Goal: Navigation & Orientation: Find specific page/section

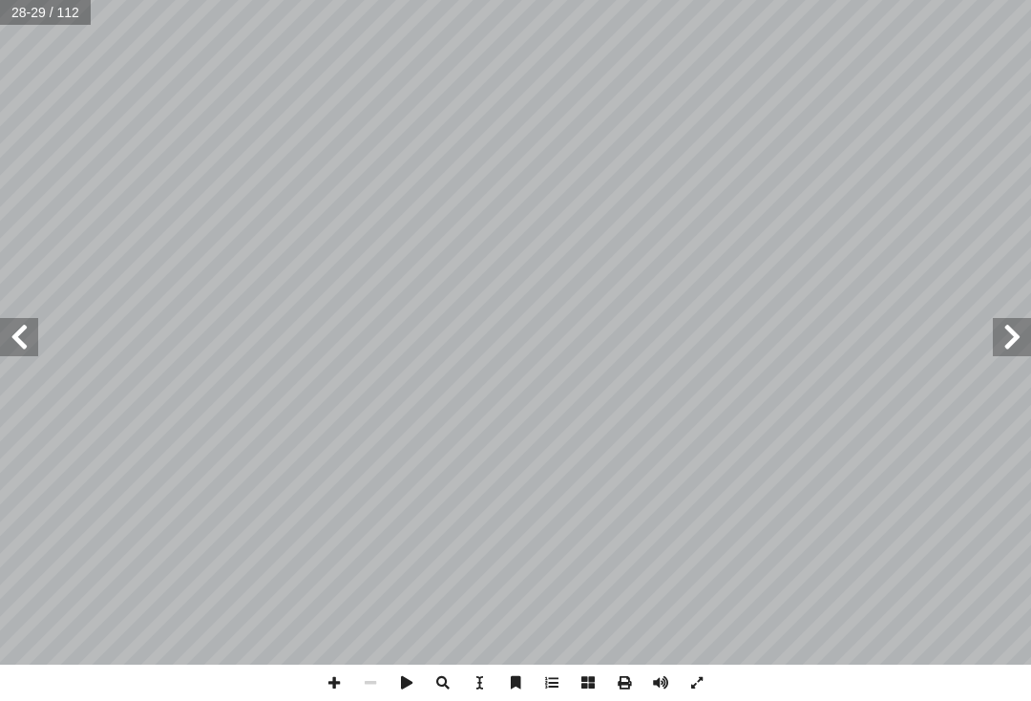
click at [1017, 328] on span at bounding box center [1012, 337] width 38 height 38
click at [1027, 328] on span at bounding box center [1012, 337] width 38 height 38
click at [1029, 331] on span at bounding box center [1012, 337] width 38 height 38
click at [36, 328] on span at bounding box center [19, 337] width 38 height 38
click at [1021, 331] on span at bounding box center [1012, 337] width 38 height 38
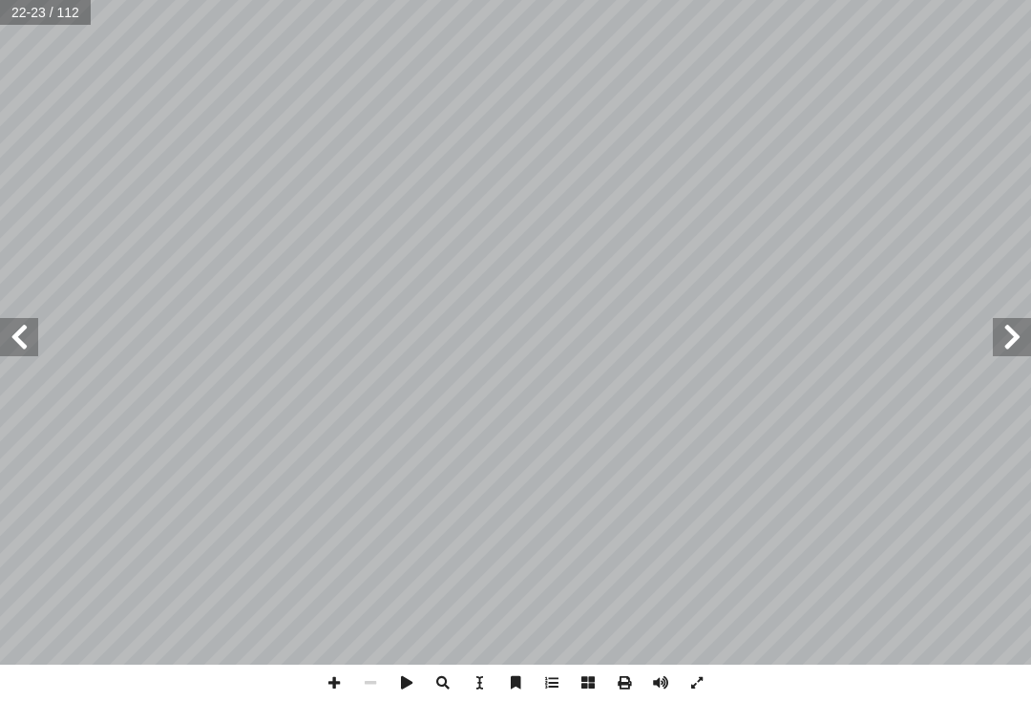
click at [22, 322] on span at bounding box center [19, 337] width 38 height 38
click at [1030, 340] on span at bounding box center [1012, 337] width 38 height 38
click at [1005, 335] on span at bounding box center [1012, 337] width 38 height 38
click at [1025, 334] on span at bounding box center [1012, 337] width 38 height 38
click at [1026, 335] on span at bounding box center [1012, 337] width 38 height 38
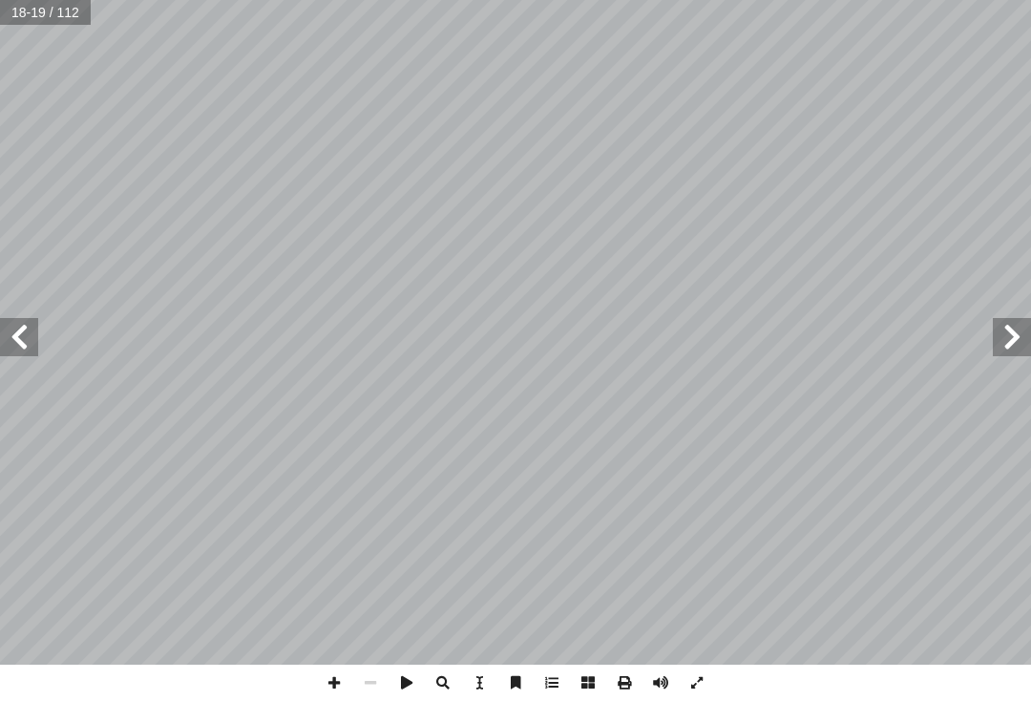
click at [1019, 338] on span at bounding box center [1012, 337] width 38 height 38
click at [1017, 320] on span at bounding box center [1012, 337] width 38 height 38
click at [1021, 320] on span at bounding box center [1012, 337] width 38 height 38
click at [1003, 327] on span at bounding box center [1012, 337] width 38 height 38
click at [1002, 331] on span at bounding box center [1012, 337] width 38 height 38
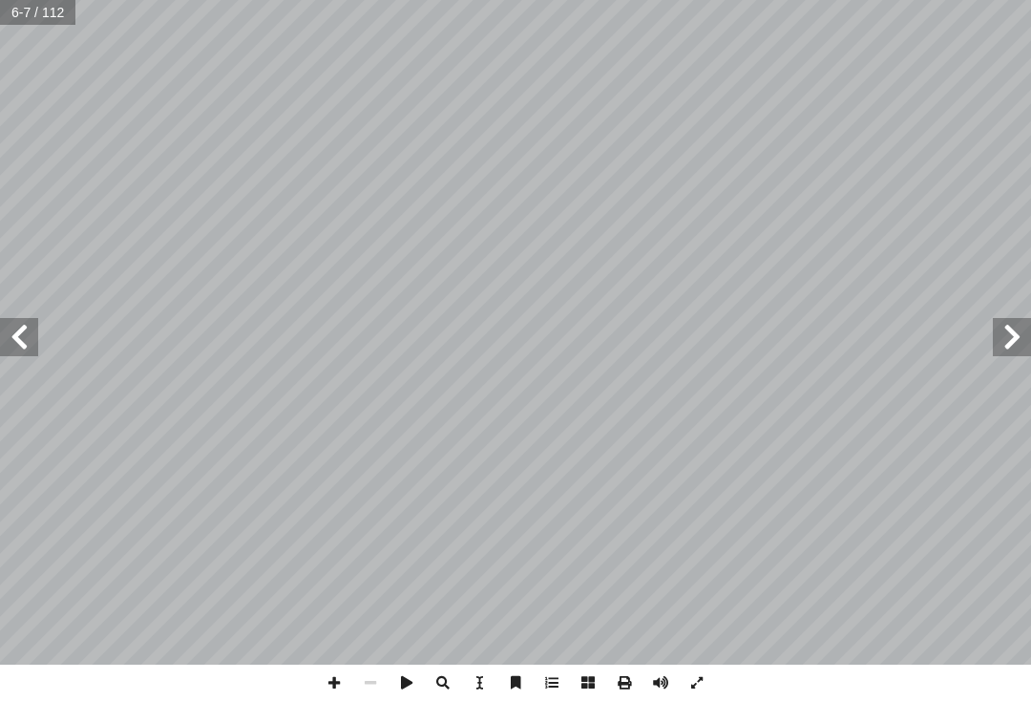
click at [18, 325] on span at bounding box center [19, 337] width 38 height 38
click at [1014, 341] on span at bounding box center [1012, 337] width 38 height 38
click at [28, 335] on span at bounding box center [19, 337] width 38 height 38
click at [11, 329] on span at bounding box center [19, 337] width 38 height 38
click at [1025, 328] on span at bounding box center [1012, 337] width 38 height 38
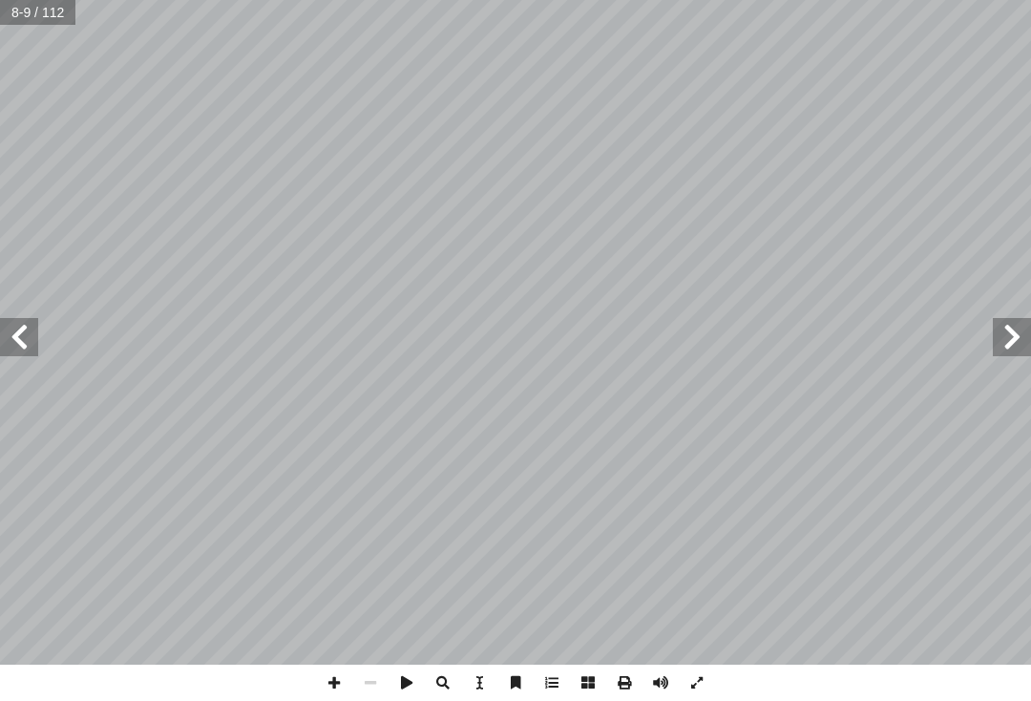
click at [1030, 328] on span at bounding box center [1012, 337] width 38 height 38
click at [26, 322] on span at bounding box center [19, 337] width 38 height 38
click at [6, 340] on span at bounding box center [19, 337] width 38 height 38
click at [30, 352] on span at bounding box center [19, 337] width 38 height 38
click at [28, 335] on span at bounding box center [19, 337] width 38 height 38
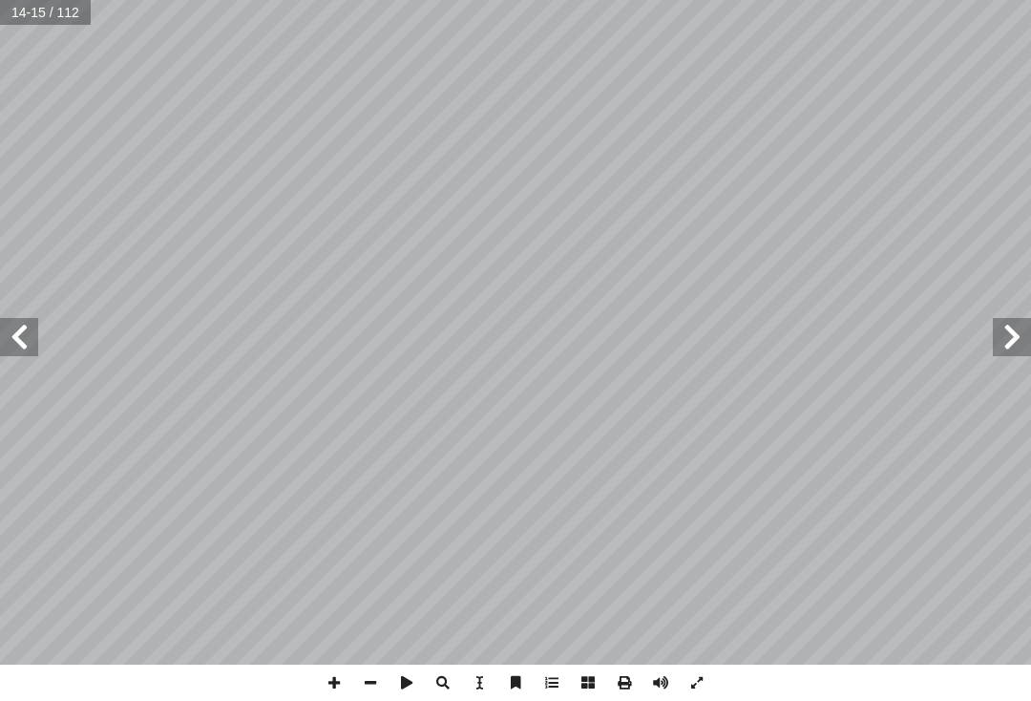
click at [22, 340] on span at bounding box center [19, 337] width 38 height 38
click at [14, 328] on span at bounding box center [19, 337] width 38 height 38
click at [14, 324] on span at bounding box center [19, 337] width 38 height 38
click at [14, 323] on span at bounding box center [19, 337] width 38 height 38
click at [22, 322] on span at bounding box center [19, 337] width 38 height 38
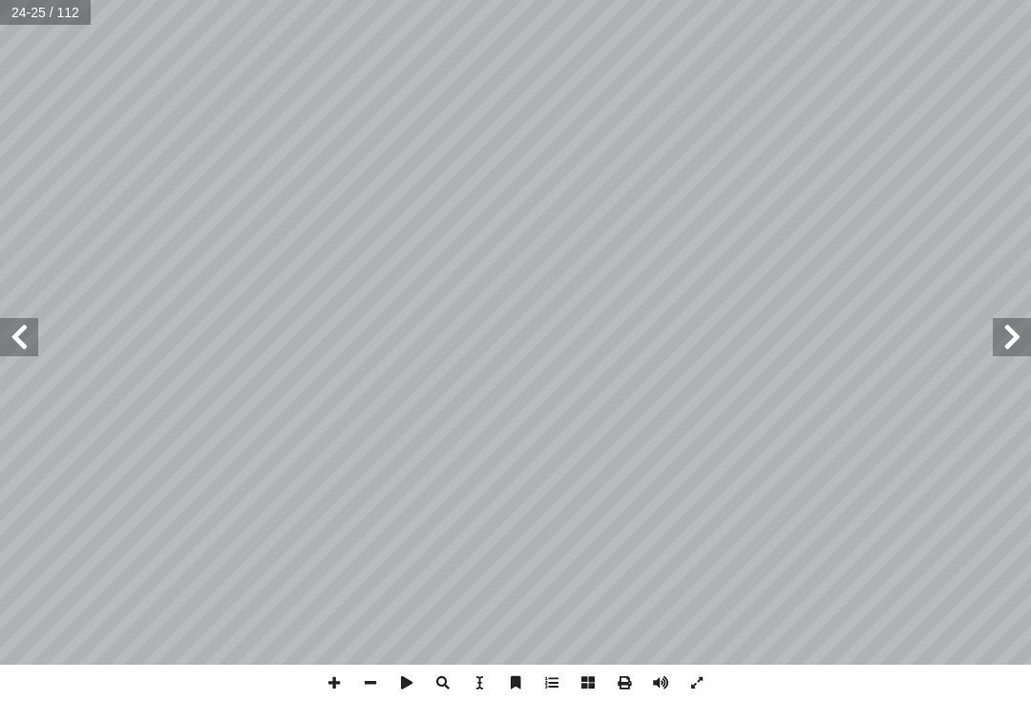
click at [1028, 329] on span at bounding box center [1012, 337] width 38 height 38
click at [33, 334] on span at bounding box center [19, 337] width 38 height 38
click at [1024, 349] on span at bounding box center [1012, 337] width 38 height 38
click at [1023, 348] on span at bounding box center [1012, 337] width 38 height 38
click at [1026, 347] on span at bounding box center [1012, 337] width 38 height 38
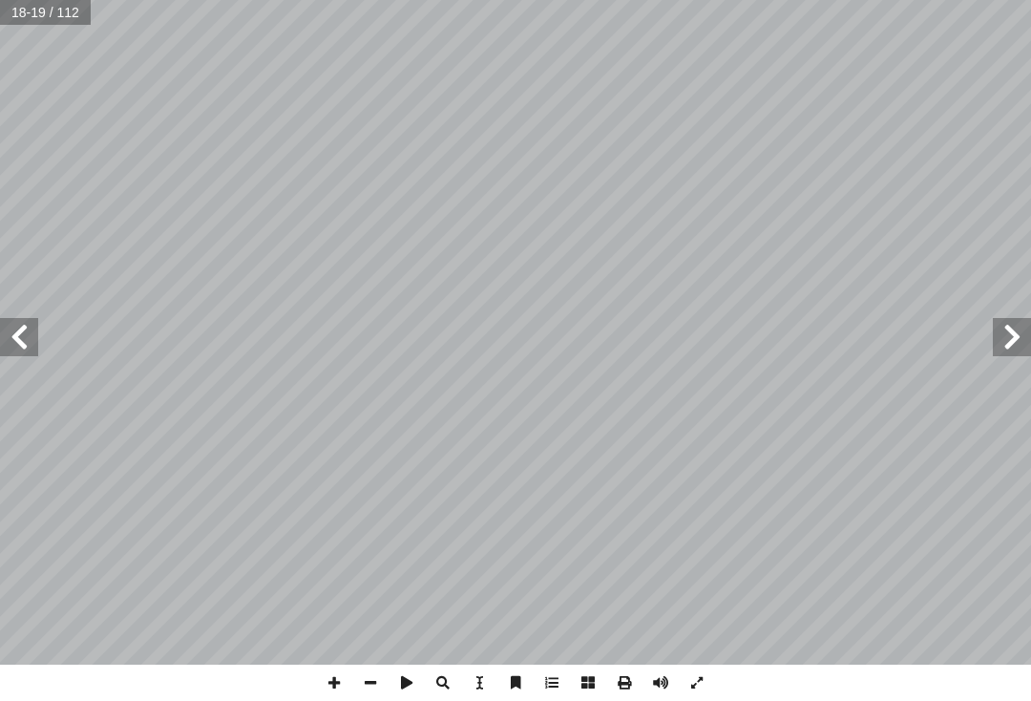
click at [1028, 345] on span at bounding box center [1012, 337] width 38 height 38
click at [1029, 345] on span at bounding box center [1012, 337] width 38 height 38
click at [1028, 342] on span at bounding box center [1012, 337] width 38 height 38
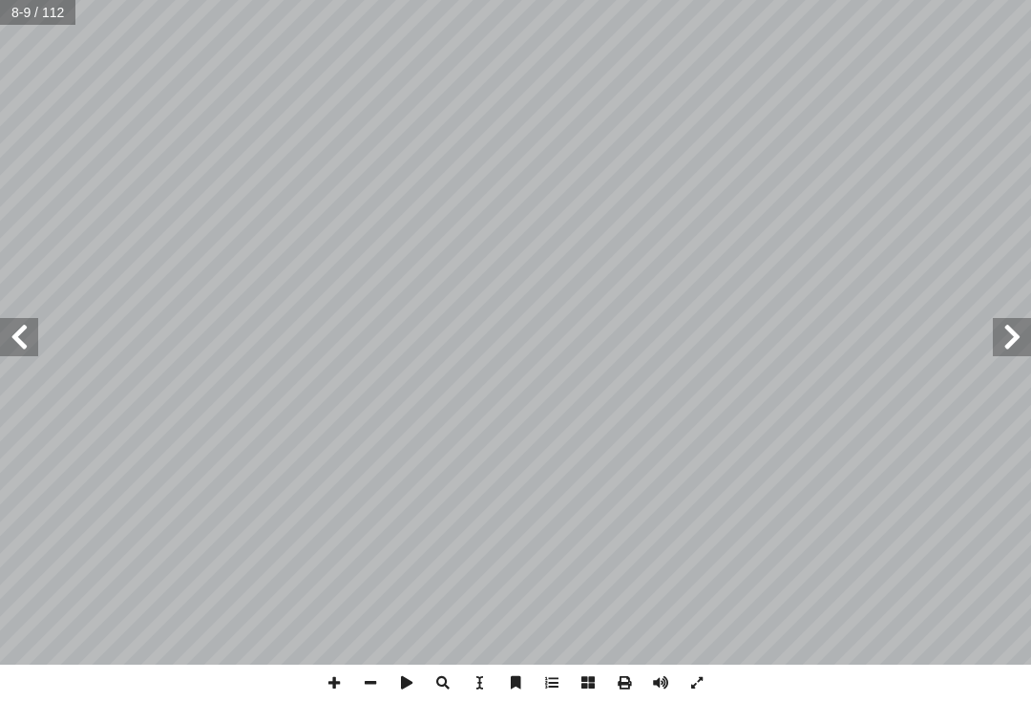
click at [1028, 338] on span at bounding box center [1012, 337] width 38 height 38
click at [29, 319] on span at bounding box center [19, 337] width 38 height 38
click at [23, 331] on span at bounding box center [19, 337] width 38 height 38
